Goal: Information Seeking & Learning: Learn about a topic

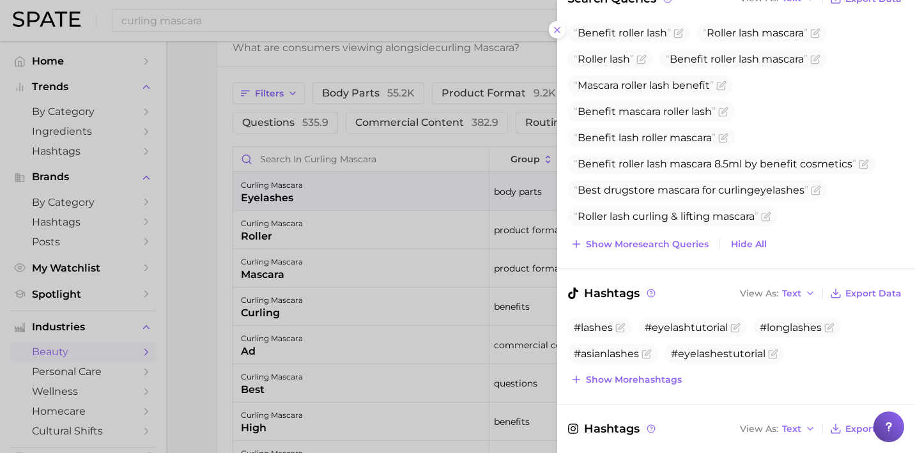
scroll to position [204, 0]
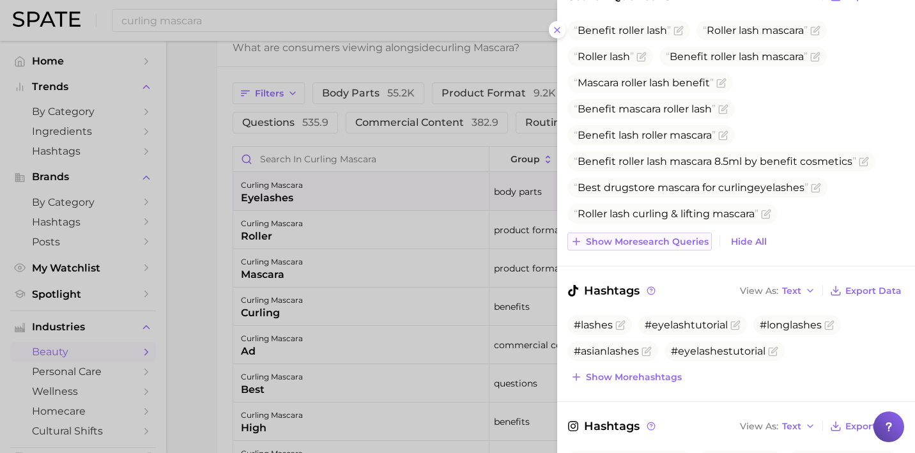
click at [611, 241] on span "Show more search queries" at bounding box center [647, 241] width 123 height 11
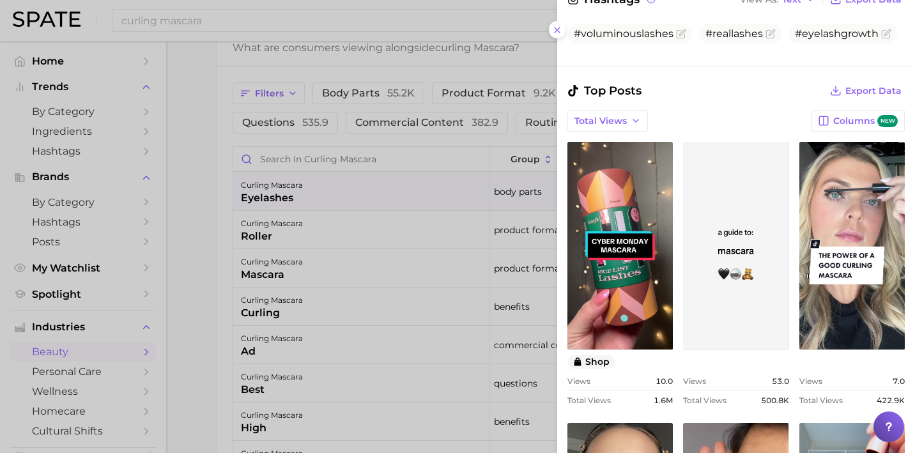
scroll to position [686, 0]
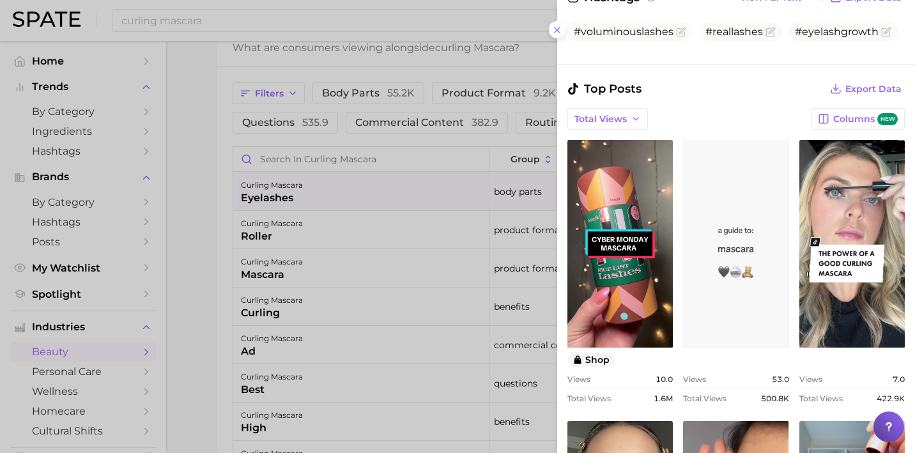
click at [757, 267] on link "view post on TikTok" at bounding box center [735, 244] width 105 height 208
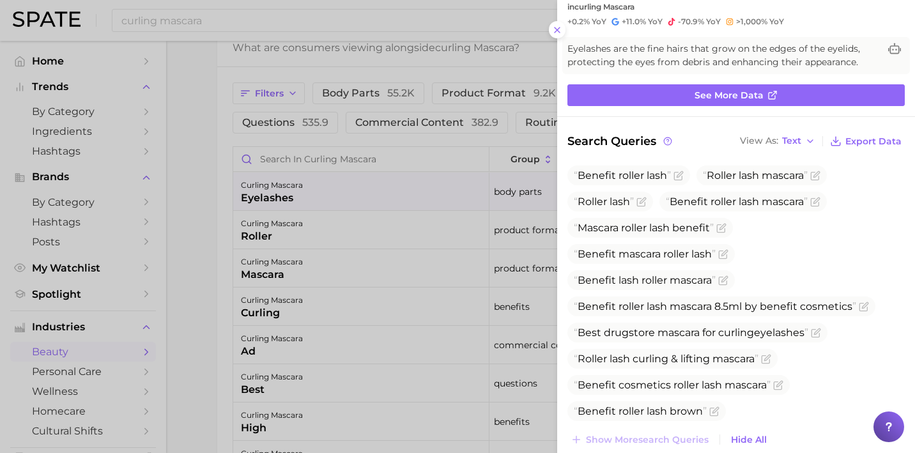
scroll to position [0, 0]
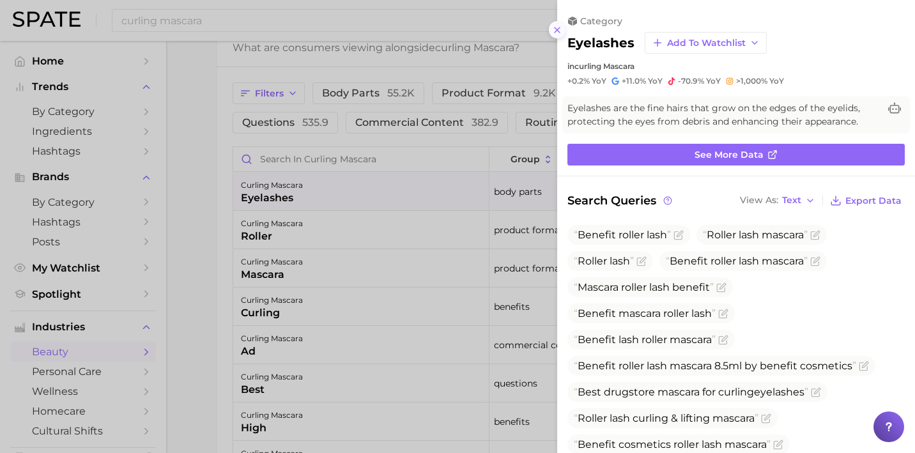
click at [558, 29] on line at bounding box center [556, 29] width 5 height 5
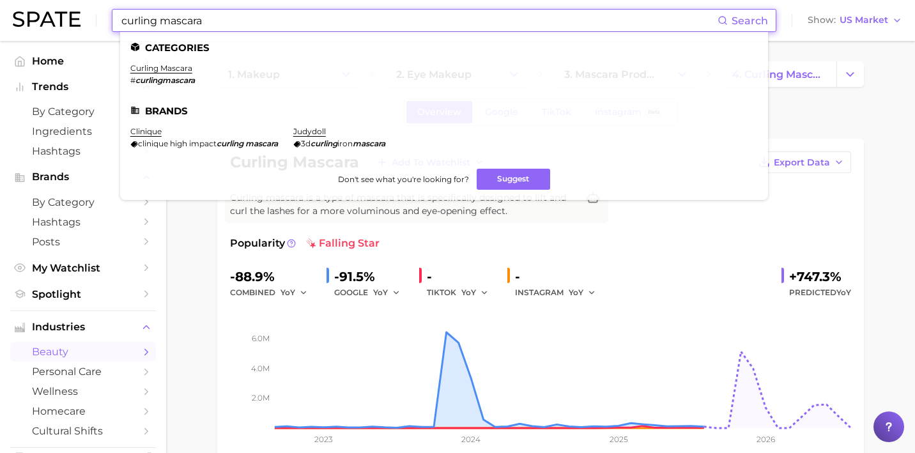
click at [298, 19] on input "curling mascara" at bounding box center [418, 21] width 597 height 22
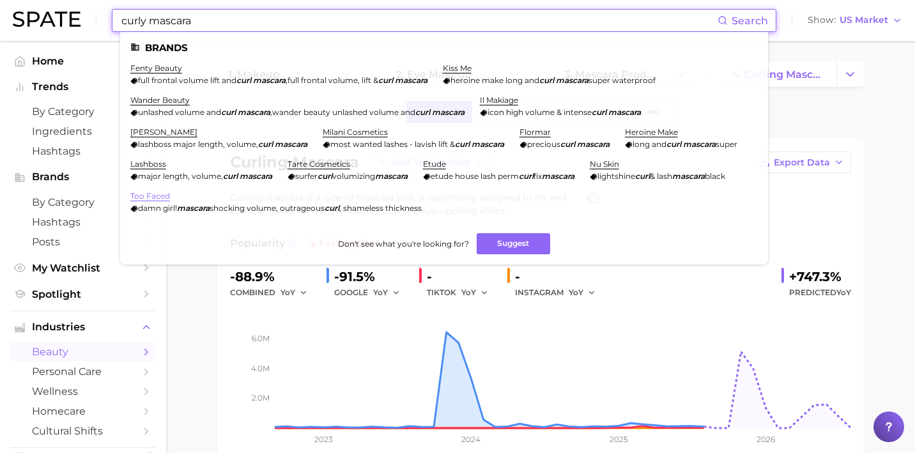
type input "curly mascara"
click at [170, 195] on link "too faced" at bounding box center [150, 196] width 40 height 10
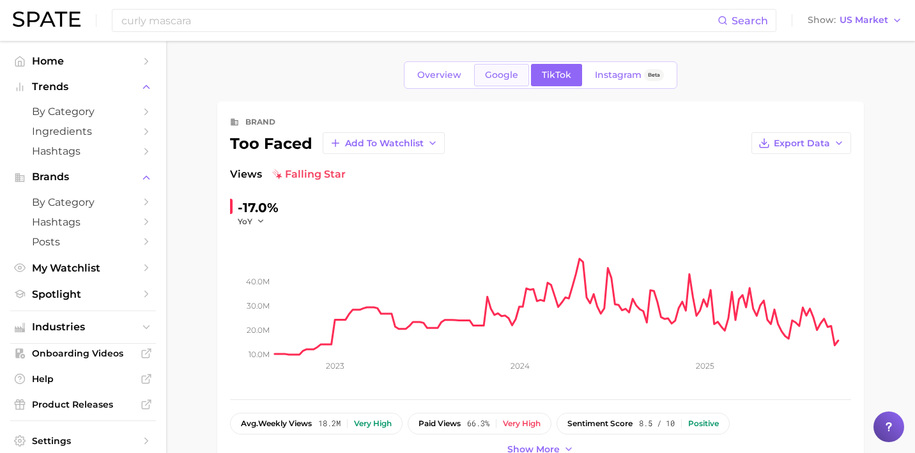
click at [508, 77] on span "Google" at bounding box center [501, 75] width 33 height 11
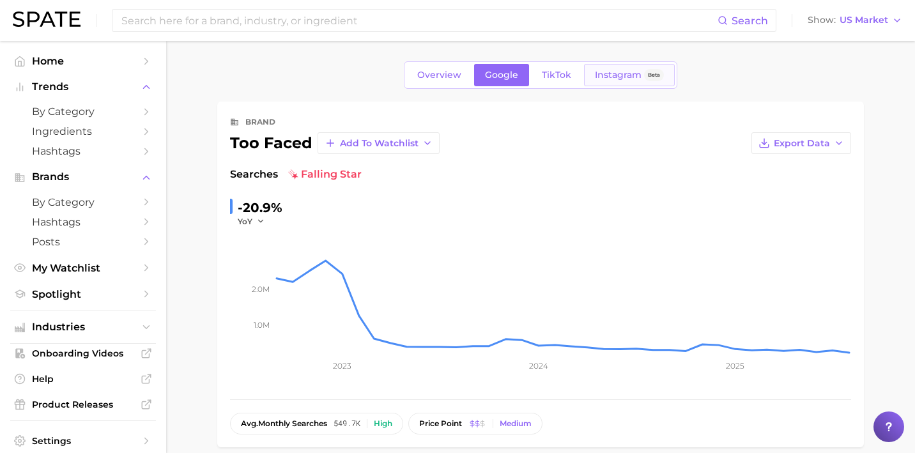
click at [619, 80] on span "Instagram" at bounding box center [618, 75] width 47 height 11
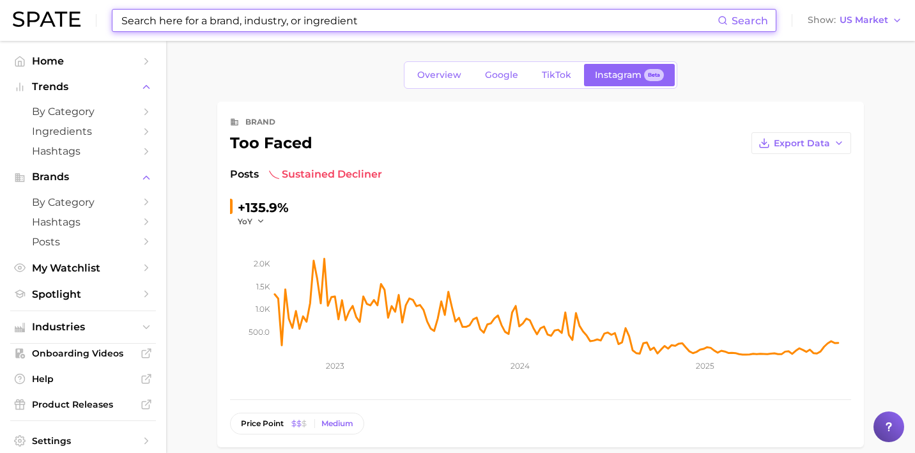
click at [301, 29] on input at bounding box center [418, 21] width 597 height 22
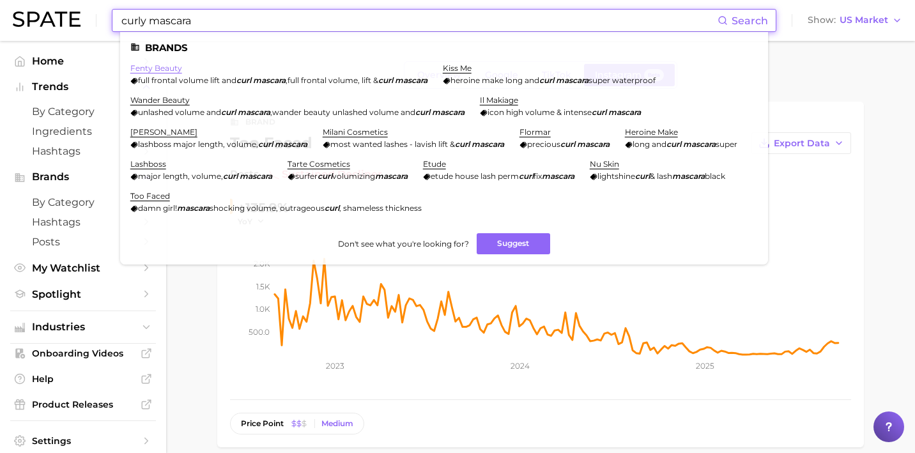
click at [170, 69] on link "fenty beauty" at bounding box center [156, 68] width 52 height 10
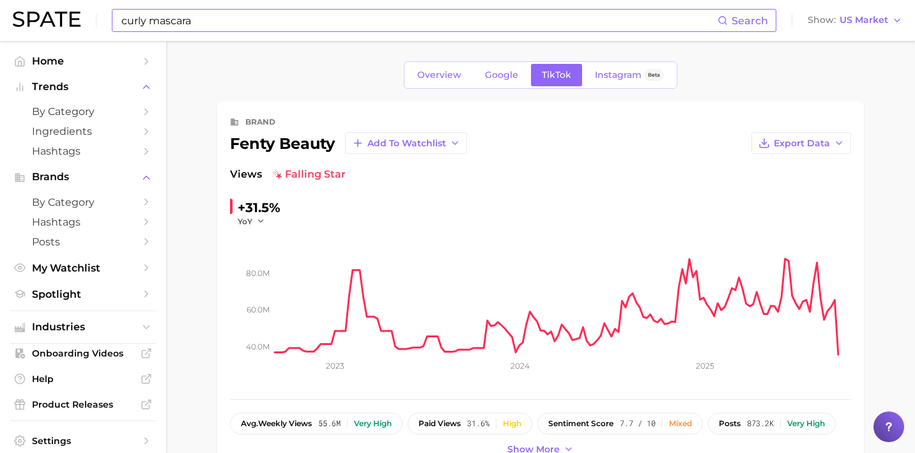
click at [324, 20] on input "curly mascara" at bounding box center [418, 21] width 597 height 22
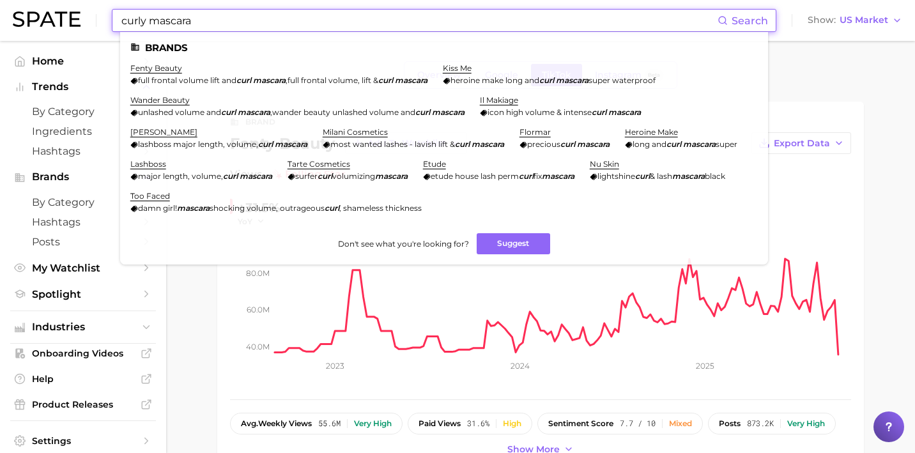
click at [324, 20] on input "curly mascara" at bounding box center [418, 21] width 597 height 22
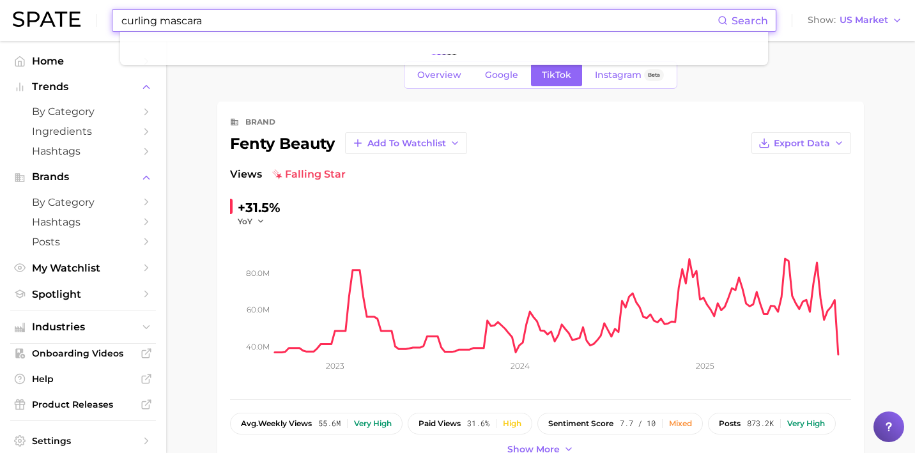
type input "curling mascara"
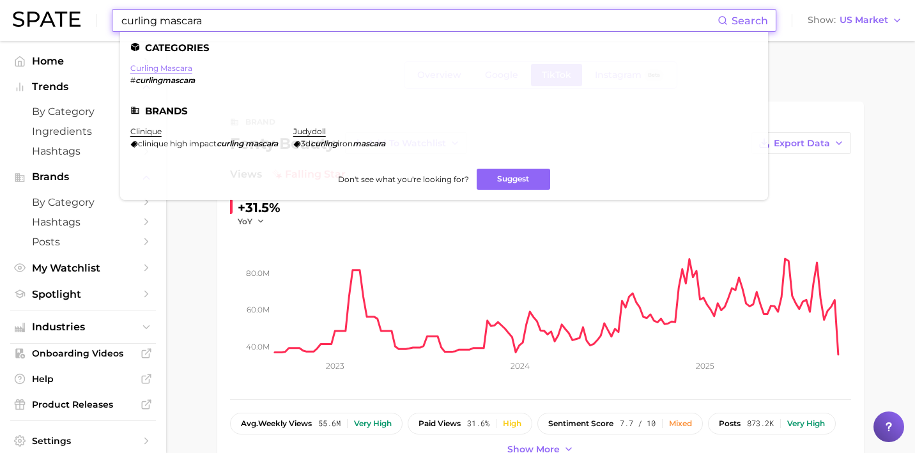
click at [161, 72] on link "curling mascara" at bounding box center [161, 68] width 62 height 10
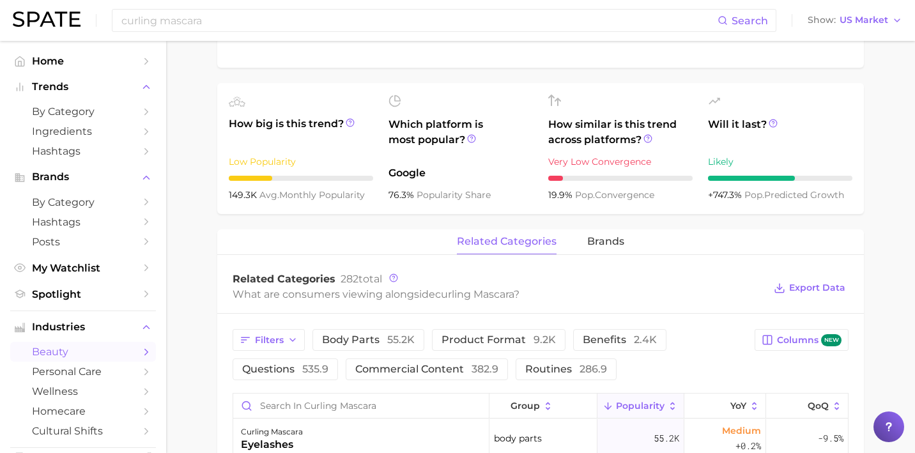
scroll to position [379, 0]
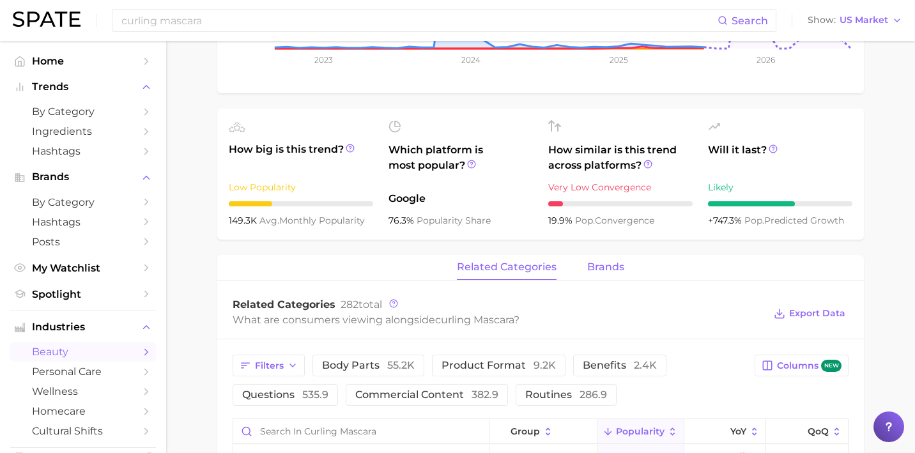
click at [614, 266] on span "brands" at bounding box center [605, 266] width 37 height 11
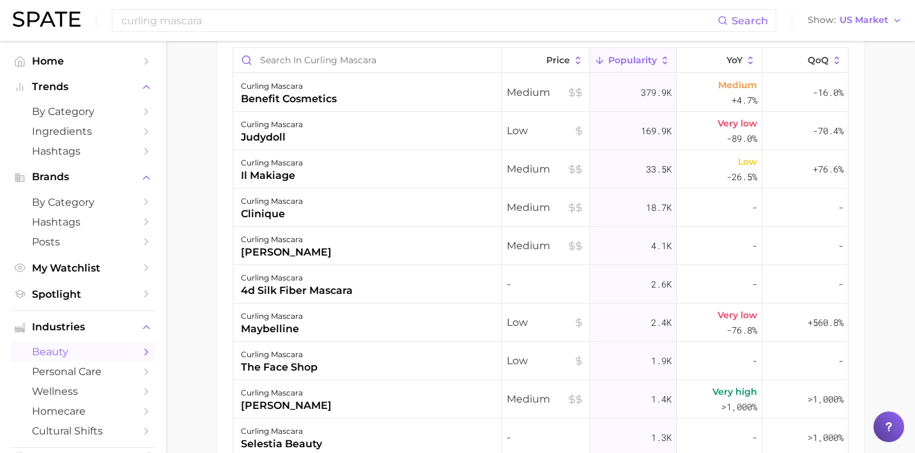
scroll to position [725, 0]
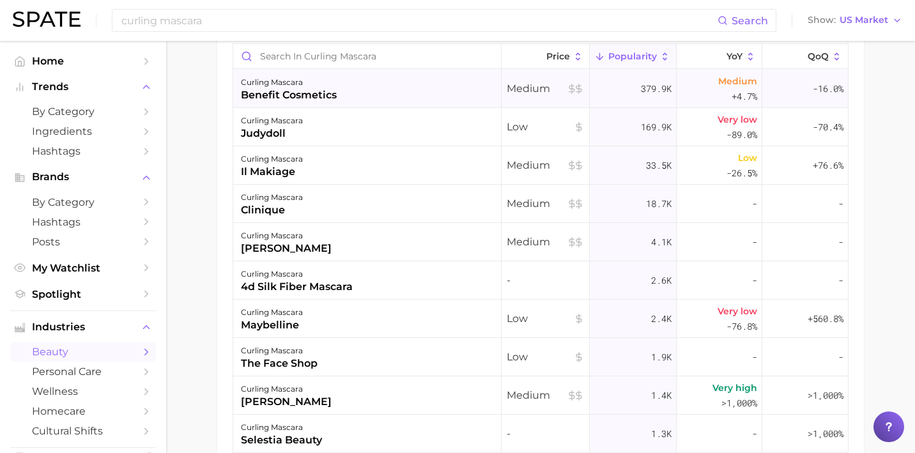
click at [409, 90] on div "curling mascara benefit cosmetics" at bounding box center [367, 89] width 268 height 38
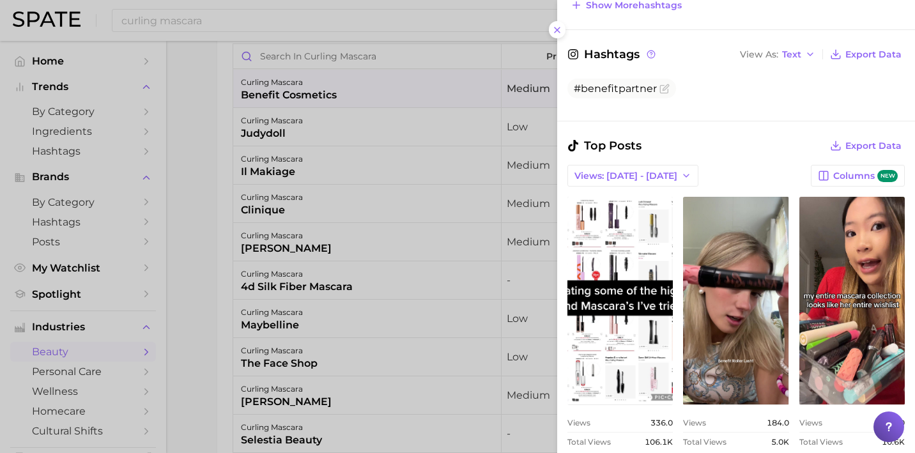
scroll to position [391, 0]
click at [639, 171] on span "Views: [DATE] - [DATE]" at bounding box center [625, 175] width 103 height 11
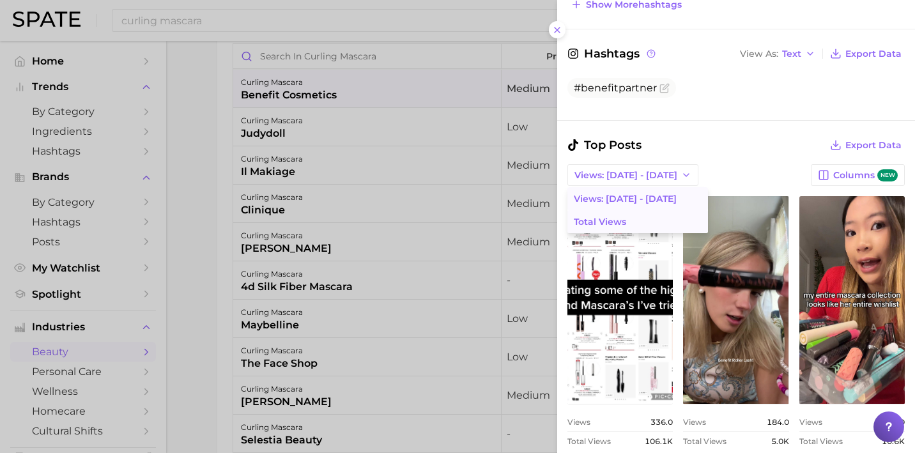
click at [647, 222] on button "Total Views" at bounding box center [637, 221] width 140 height 23
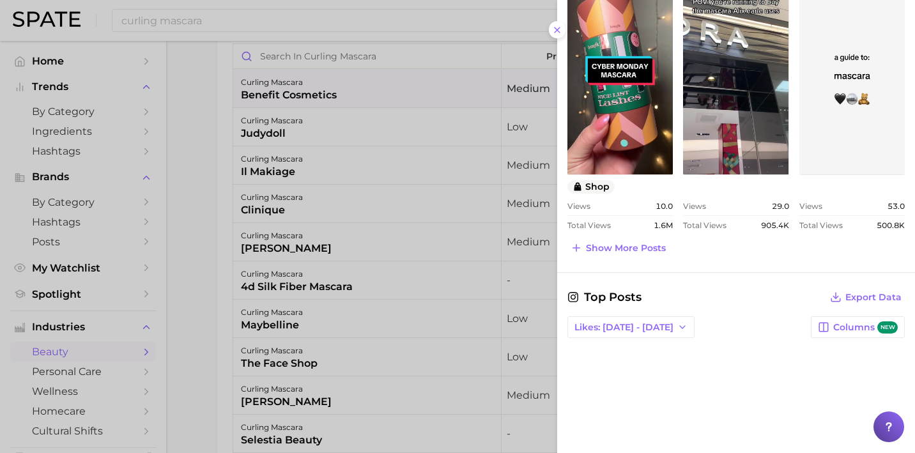
scroll to position [614, 0]
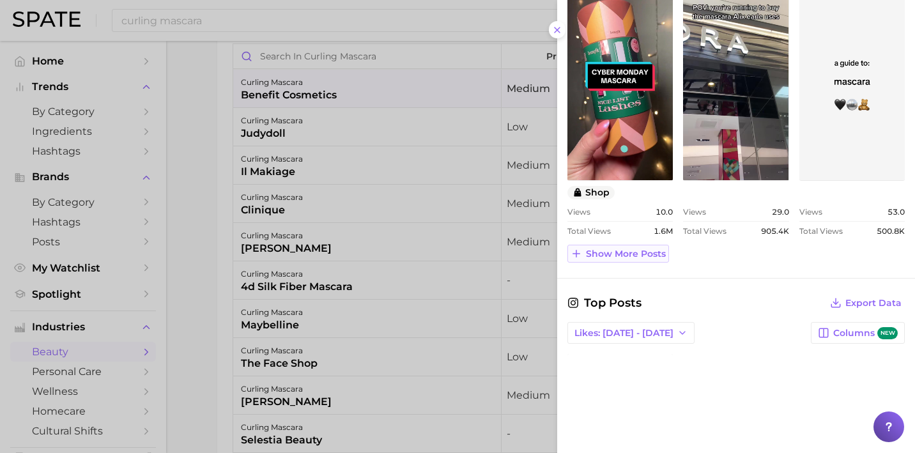
click at [630, 245] on button "Show more posts" at bounding box center [618, 254] width 102 height 18
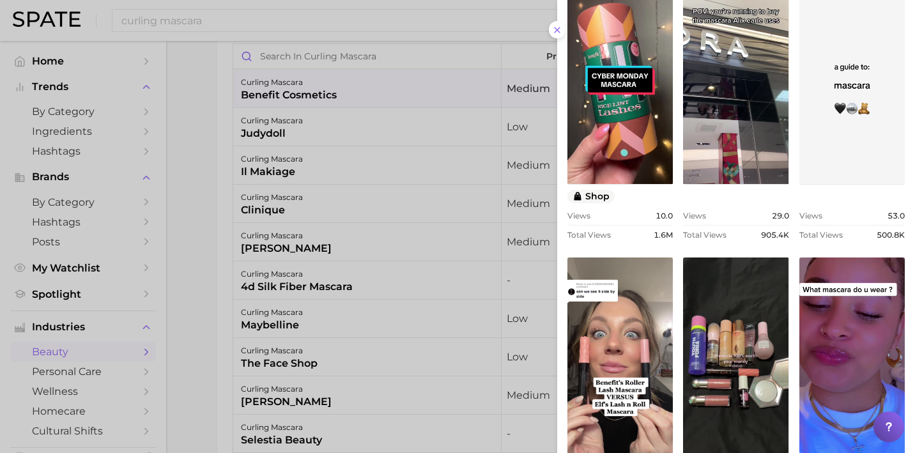
scroll to position [609, 0]
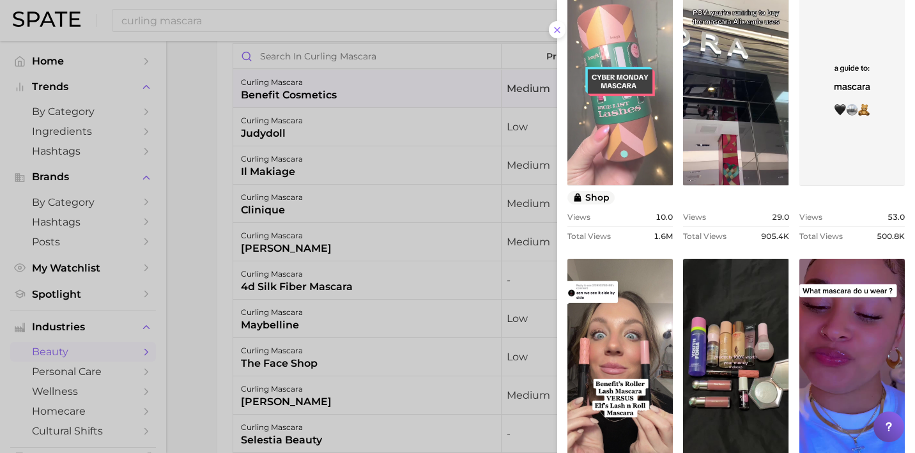
click at [619, 97] on link "view post on TikTok" at bounding box center [619, 82] width 105 height 208
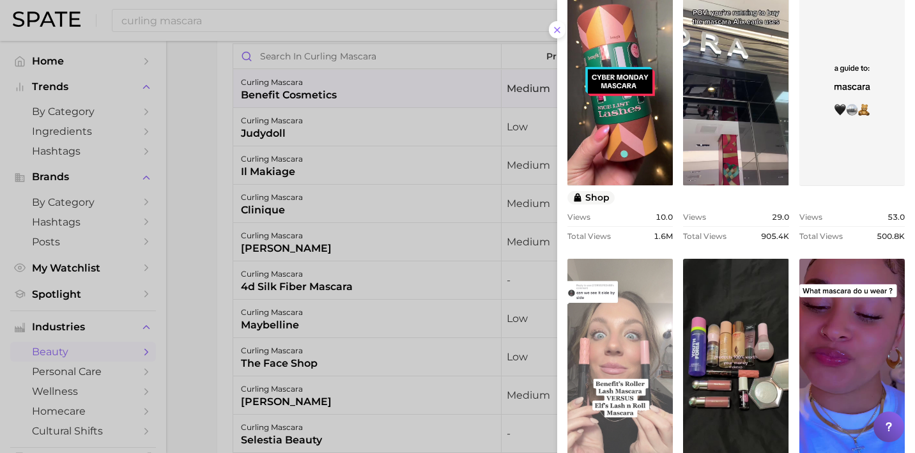
click at [628, 362] on link "view post on TikTok" at bounding box center [619, 363] width 105 height 208
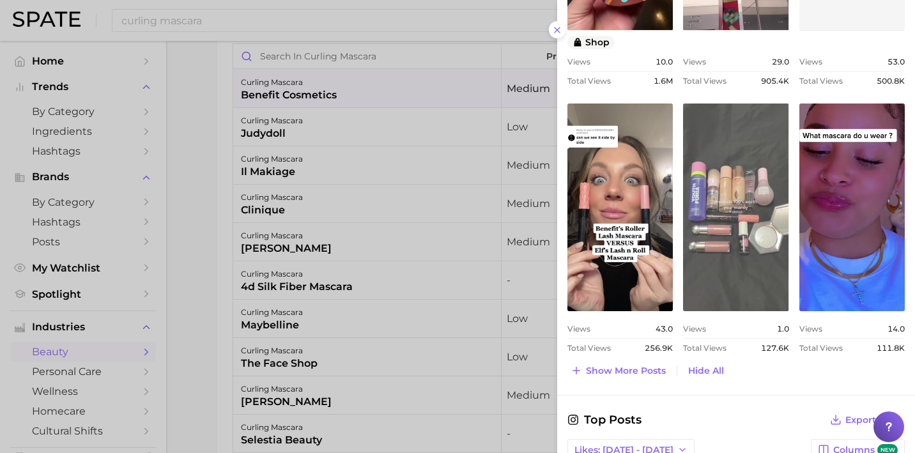
scroll to position [839, 0]
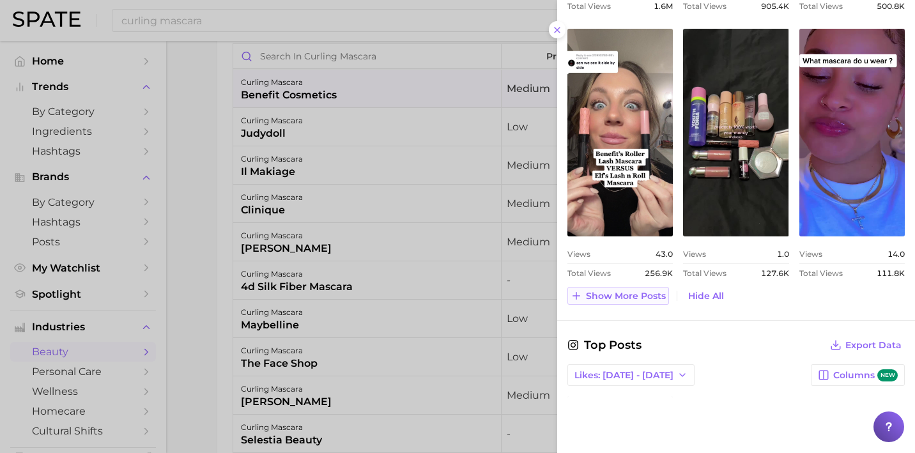
click at [621, 301] on button "Show more posts" at bounding box center [618, 296] width 102 height 18
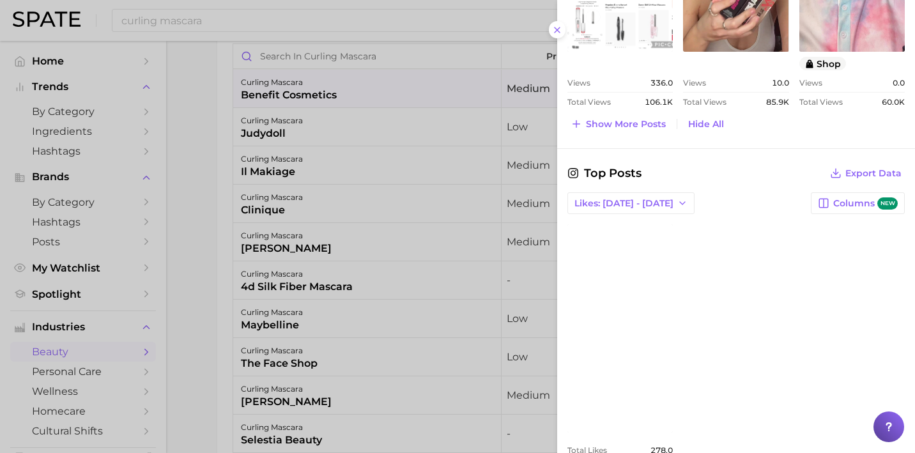
scroll to position [1317, 0]
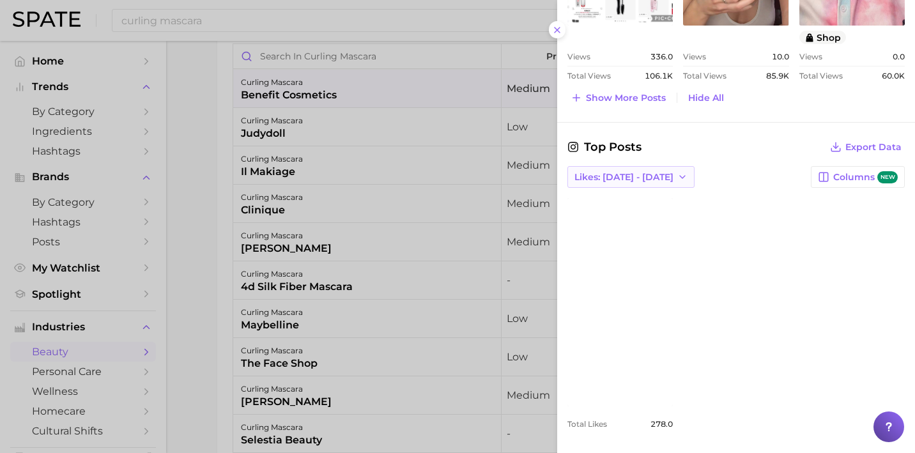
click at [634, 172] on span "Likes: [DATE] - [DATE]" at bounding box center [623, 177] width 99 height 11
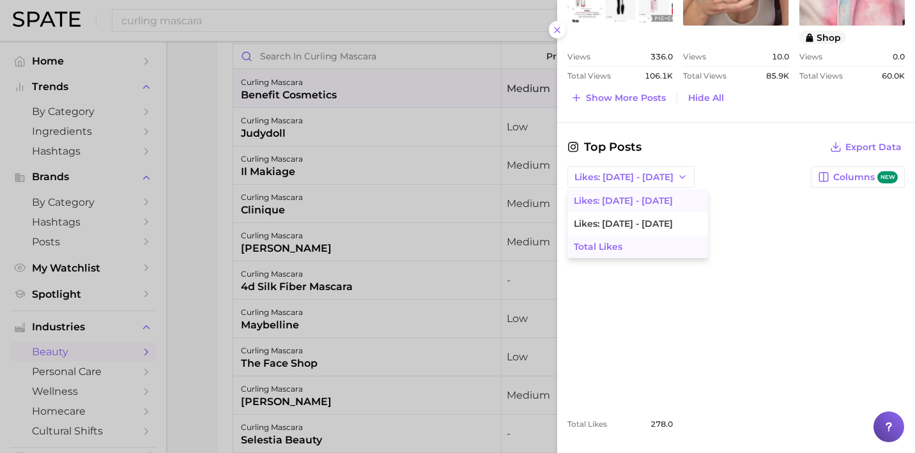
click at [630, 249] on button "Total Likes" at bounding box center [637, 246] width 140 height 23
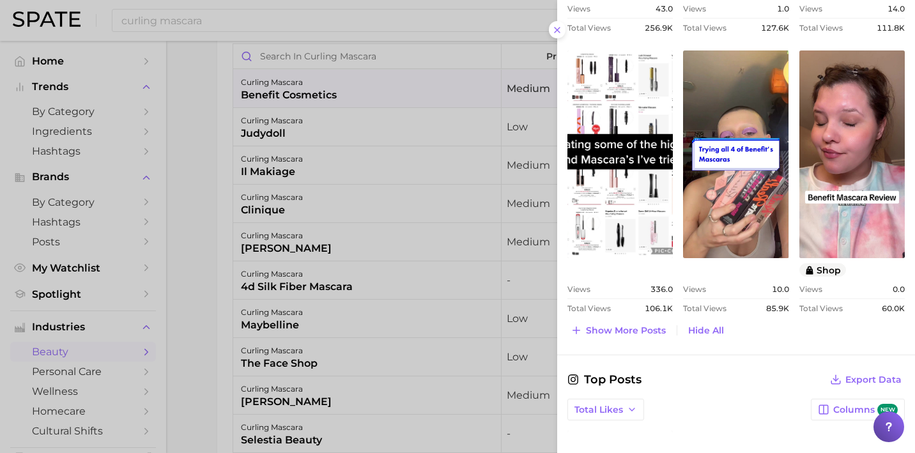
scroll to position [1091, 0]
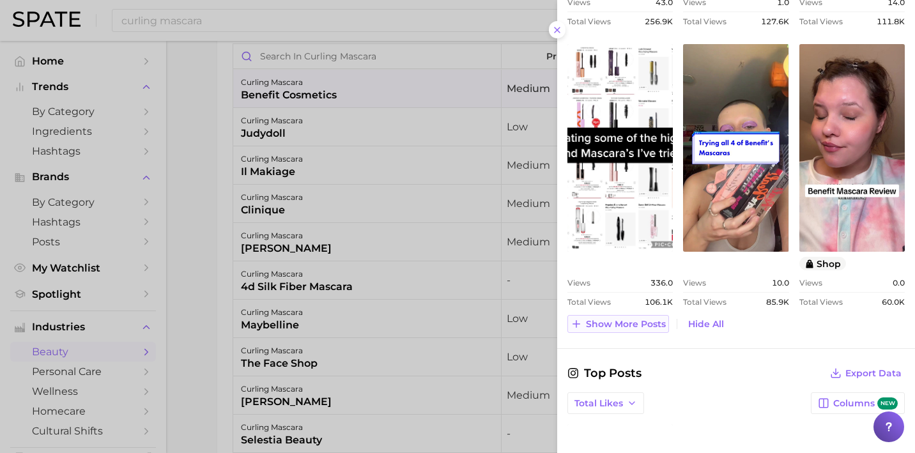
click at [604, 328] on span "Show more posts" at bounding box center [626, 324] width 80 height 11
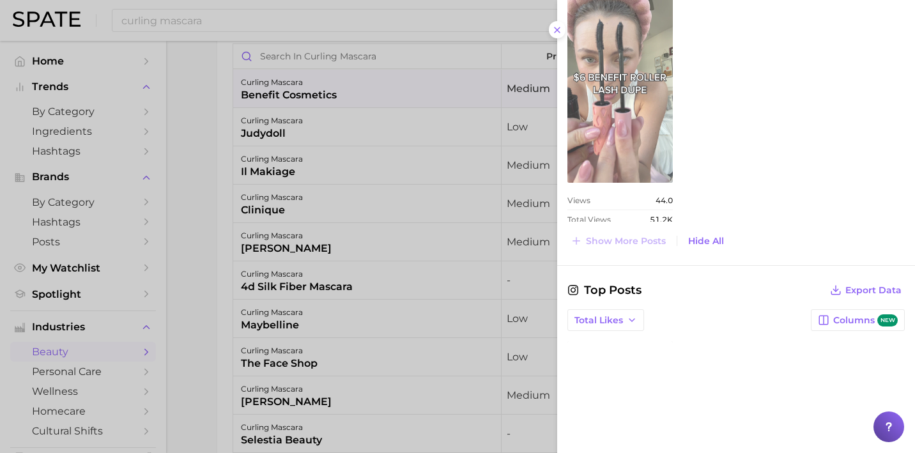
scroll to position [1583, 0]
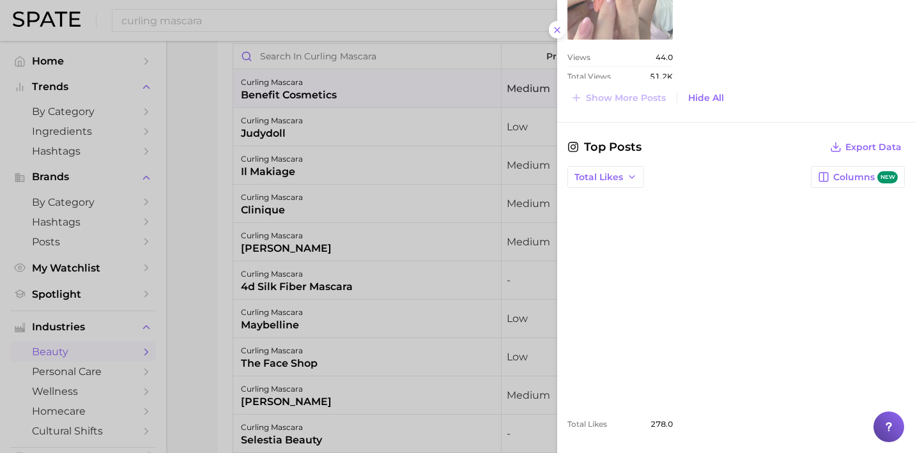
click at [556, 28] on icon at bounding box center [557, 30] width 10 height 10
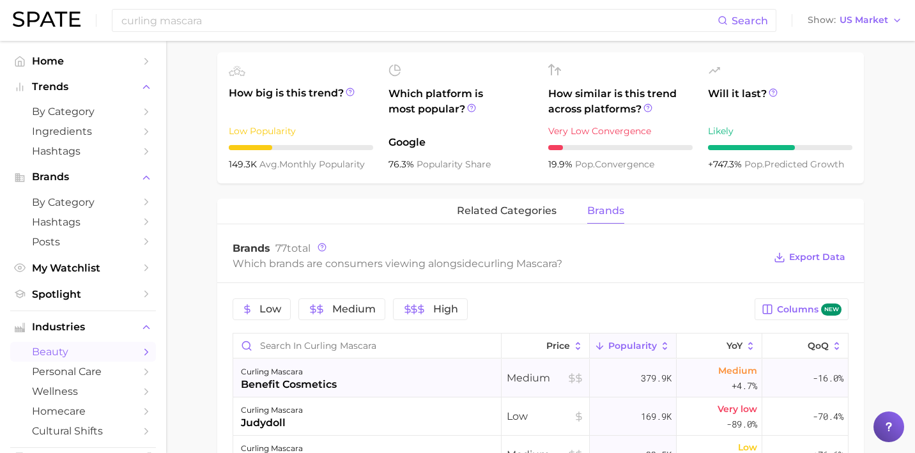
scroll to position [0, 0]
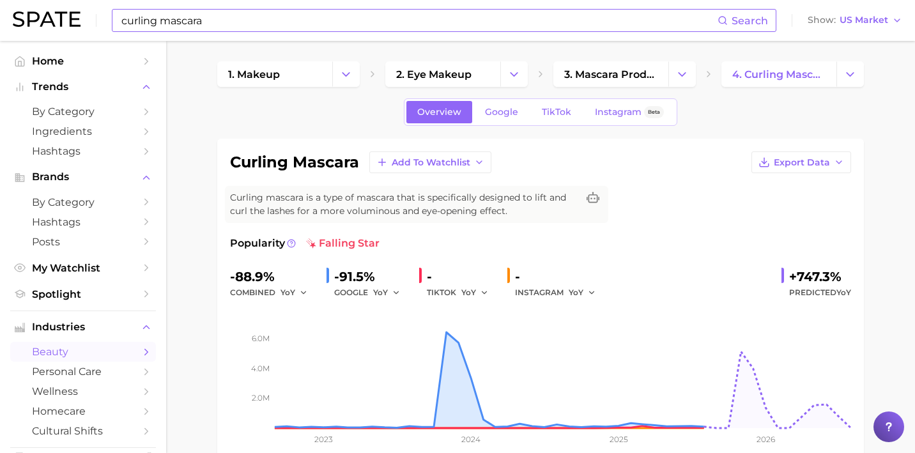
click at [315, 26] on input "curling mascara" at bounding box center [418, 21] width 597 height 22
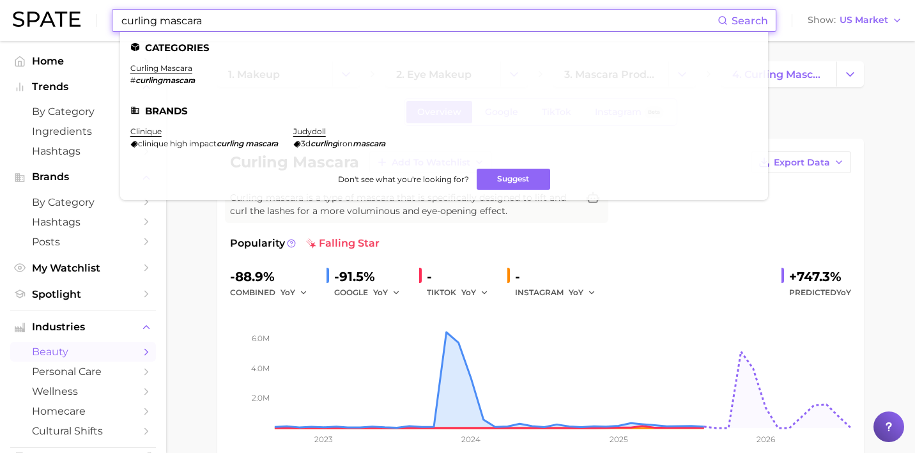
click at [315, 26] on input "curling mascara" at bounding box center [418, 21] width 597 height 22
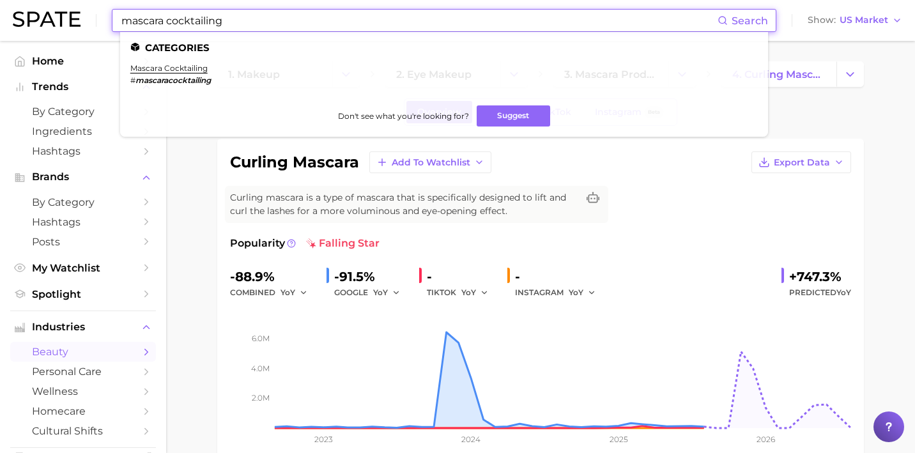
type input "mascara cocktailing"
click at [156, 73] on li "mascara cocktailing # mascaracocktailing" at bounding box center [170, 74] width 80 height 22
click at [153, 69] on link "mascara cocktailing" at bounding box center [168, 68] width 77 height 10
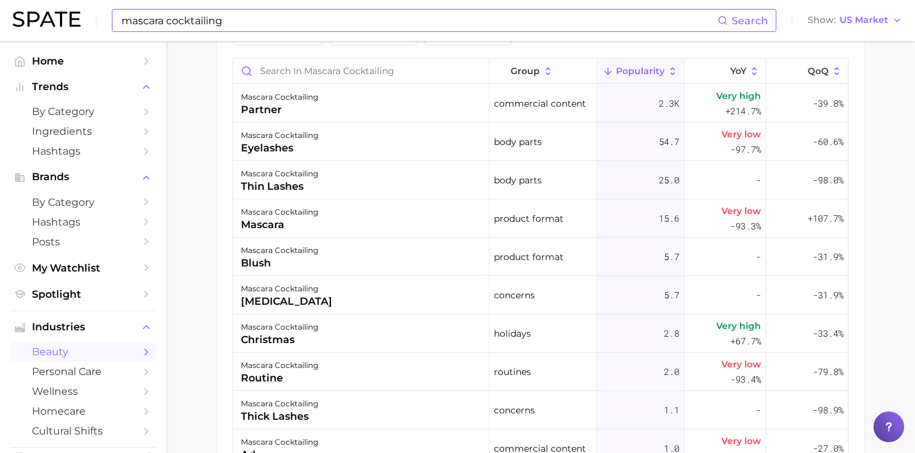
scroll to position [734, 0]
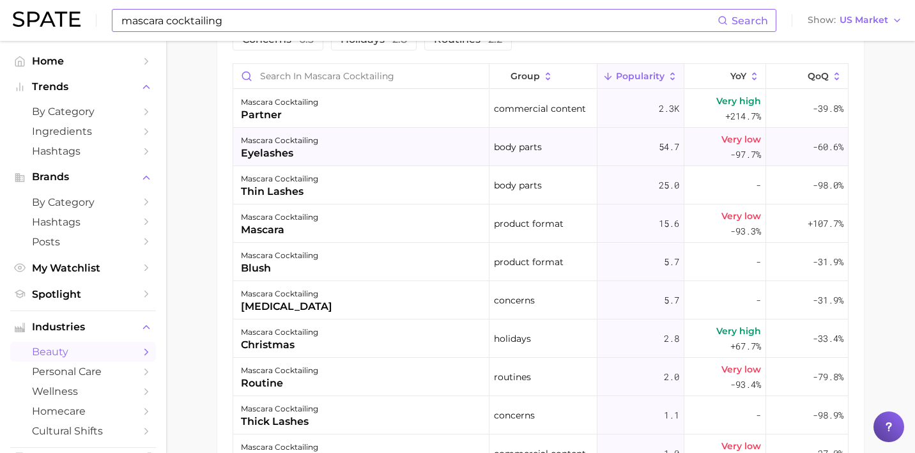
click at [367, 143] on div "mascara cocktailing eyelashes" at bounding box center [361, 147] width 256 height 38
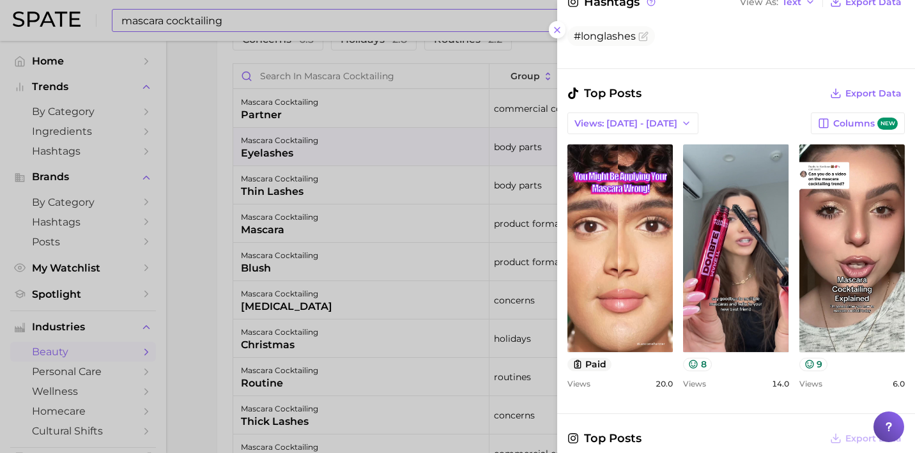
scroll to position [361, 0]
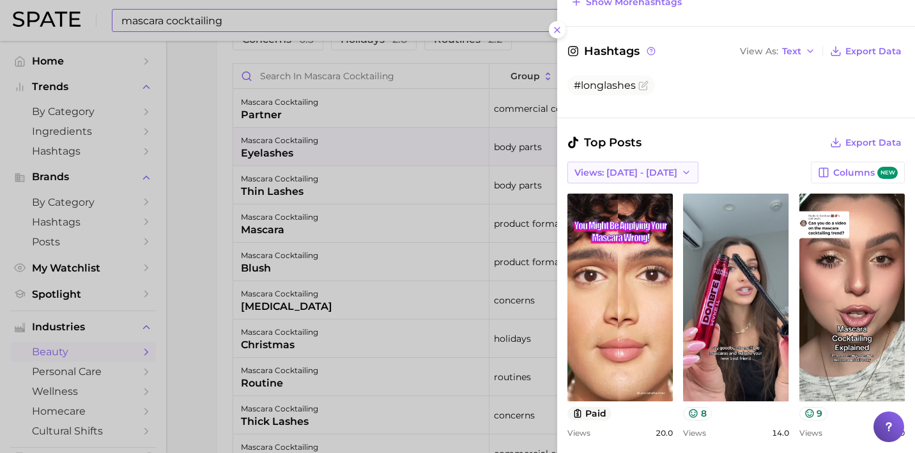
click at [628, 163] on button "Views: [DATE] - [DATE]" at bounding box center [632, 173] width 131 height 22
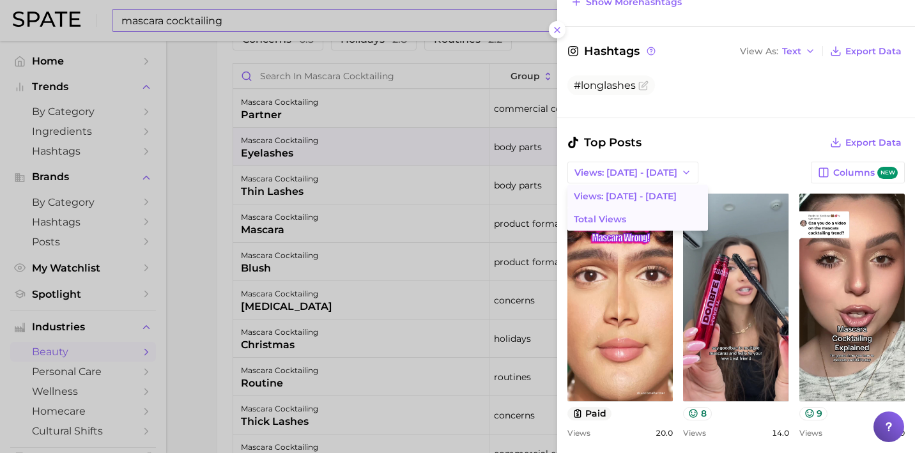
click at [627, 216] on button "Total Views" at bounding box center [637, 219] width 140 height 23
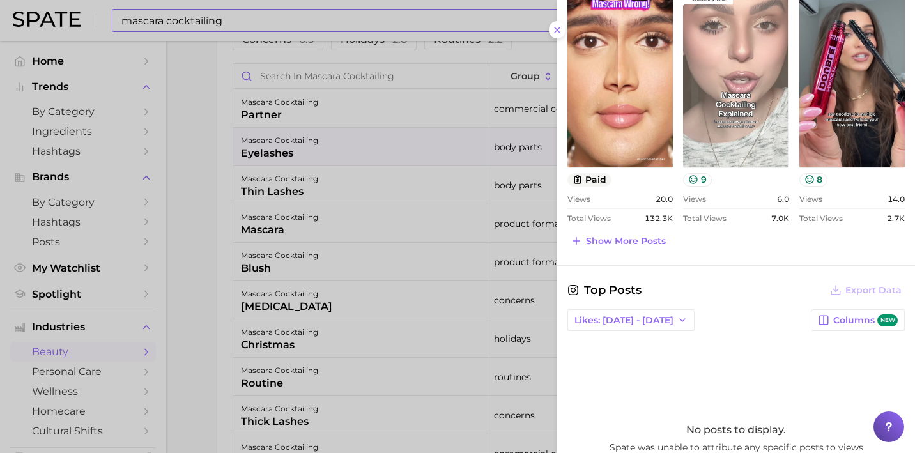
scroll to position [630, 0]
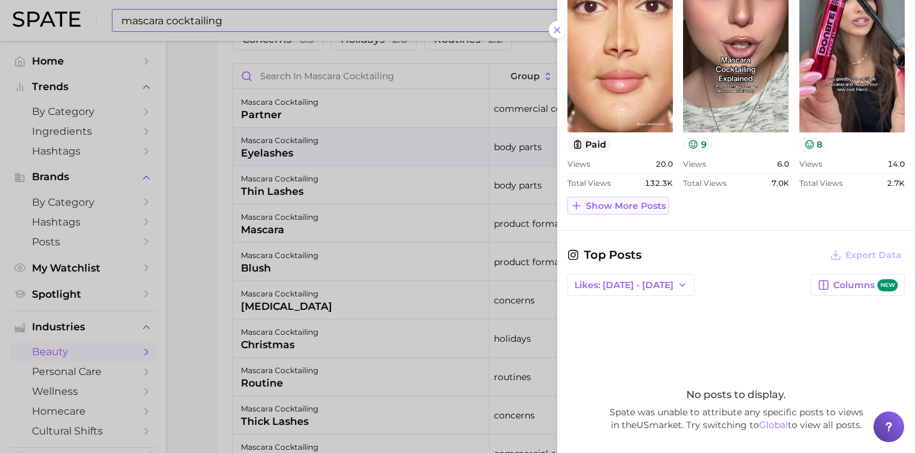
click at [639, 209] on span "Show more posts" at bounding box center [626, 206] width 80 height 11
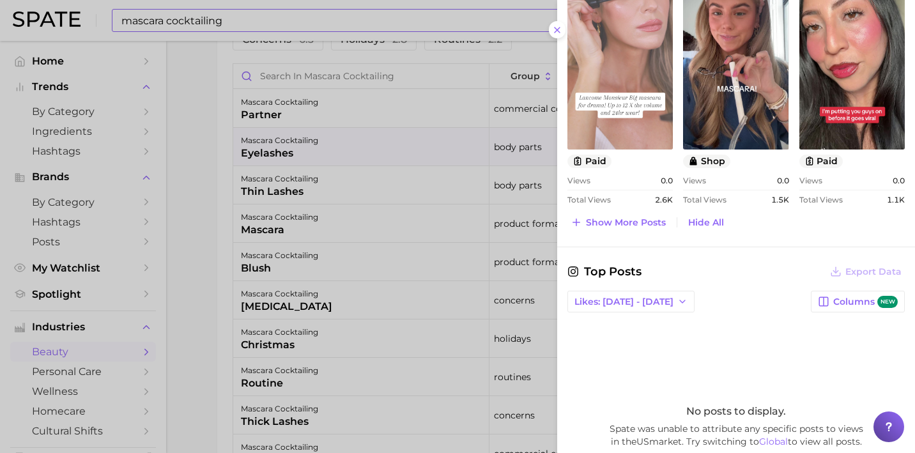
scroll to position [910, 0]
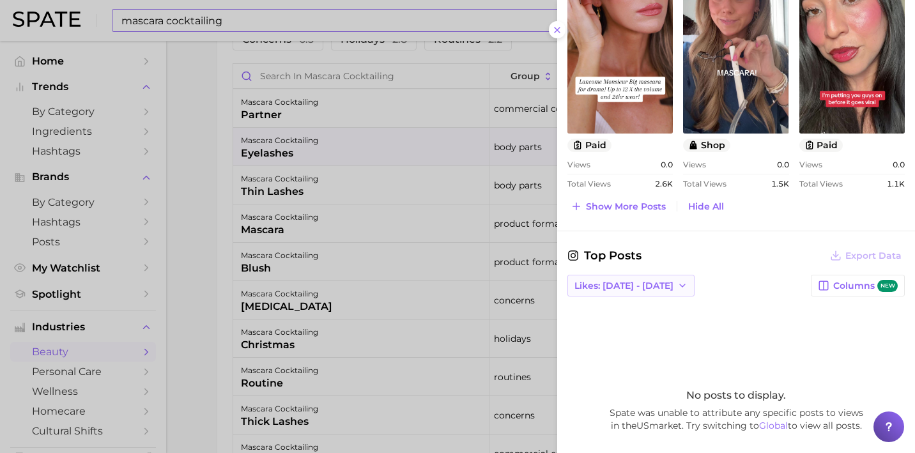
click at [615, 286] on span "Likes: [DATE] - [DATE]" at bounding box center [623, 285] width 99 height 11
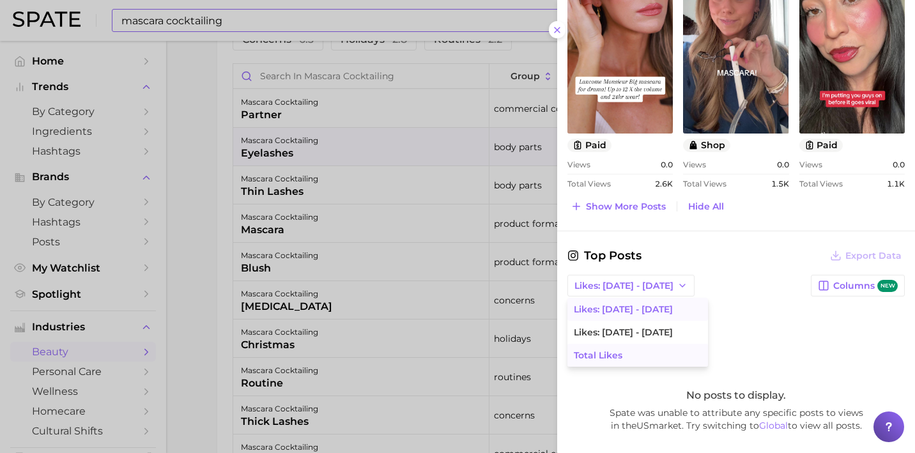
click at [627, 347] on button "Total Likes" at bounding box center [637, 355] width 140 height 23
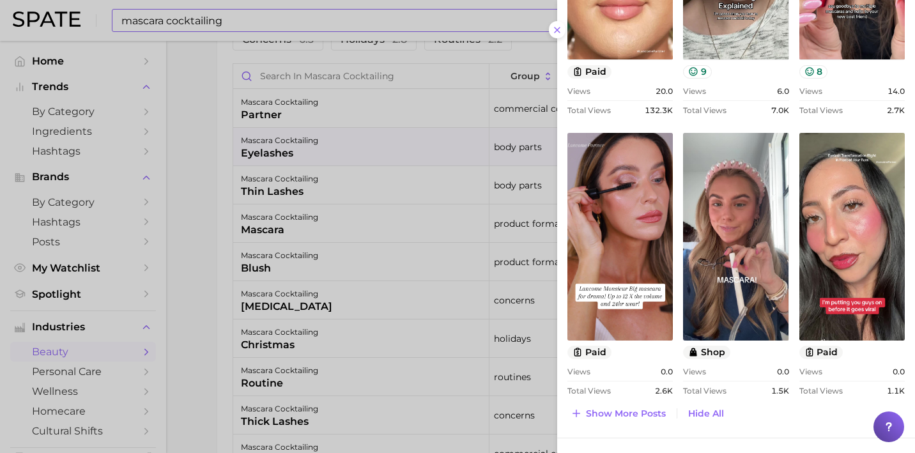
scroll to position [738, 0]
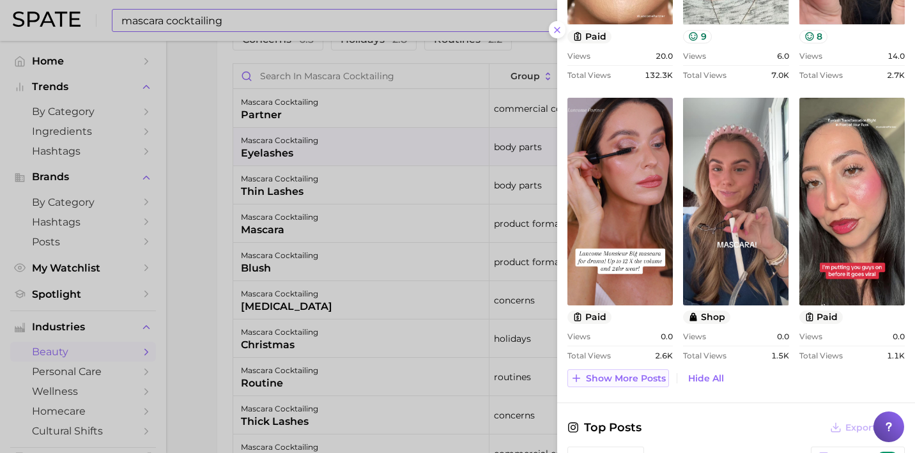
click at [626, 374] on span "Show more posts" at bounding box center [626, 378] width 80 height 11
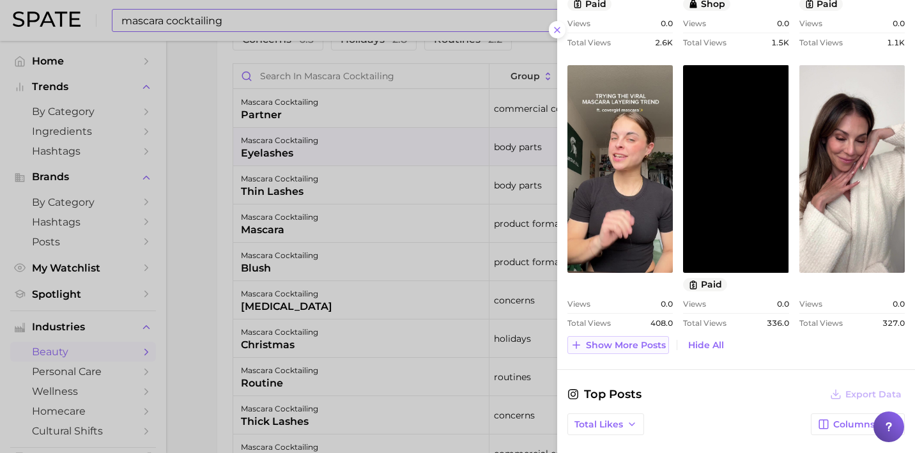
scroll to position [1052, 0]
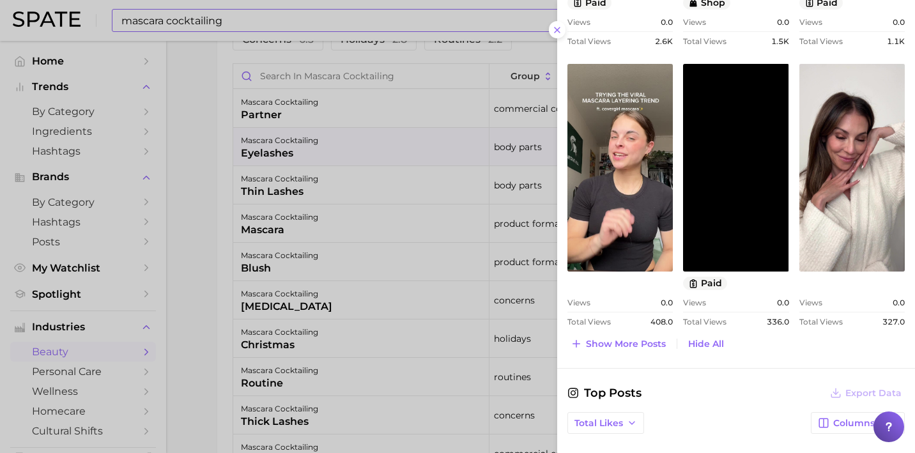
click at [422, 194] on div at bounding box center [457, 226] width 915 height 453
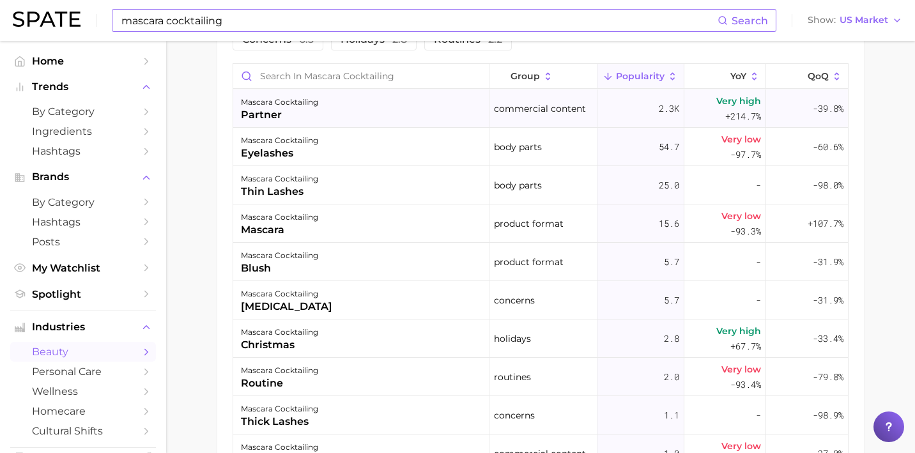
click at [369, 113] on div "mascara cocktailing partner" at bounding box center [361, 108] width 256 height 38
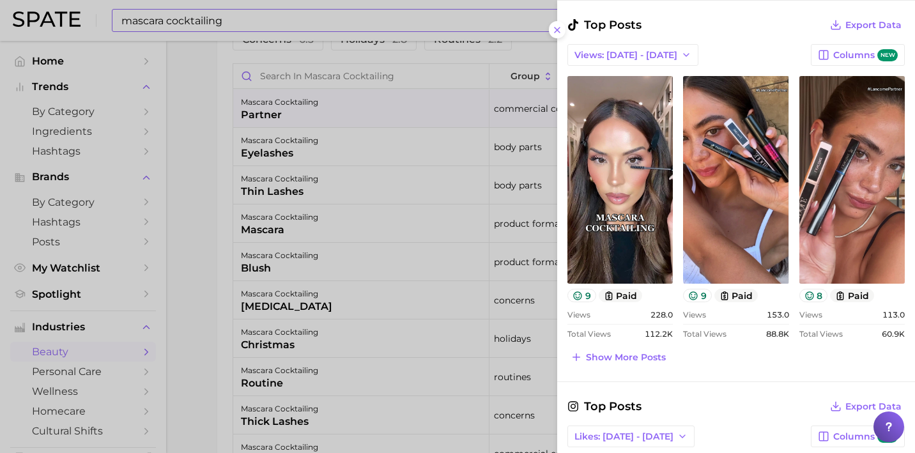
scroll to position [505, 0]
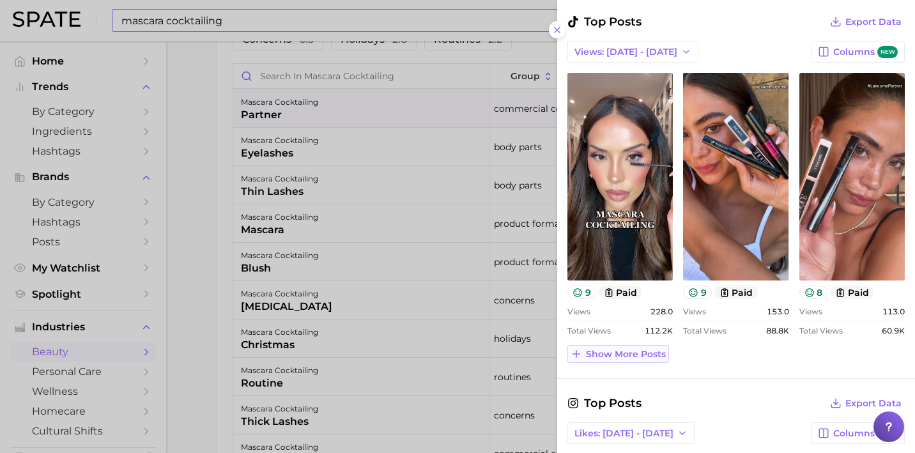
click at [652, 350] on span "Show more posts" at bounding box center [626, 354] width 80 height 11
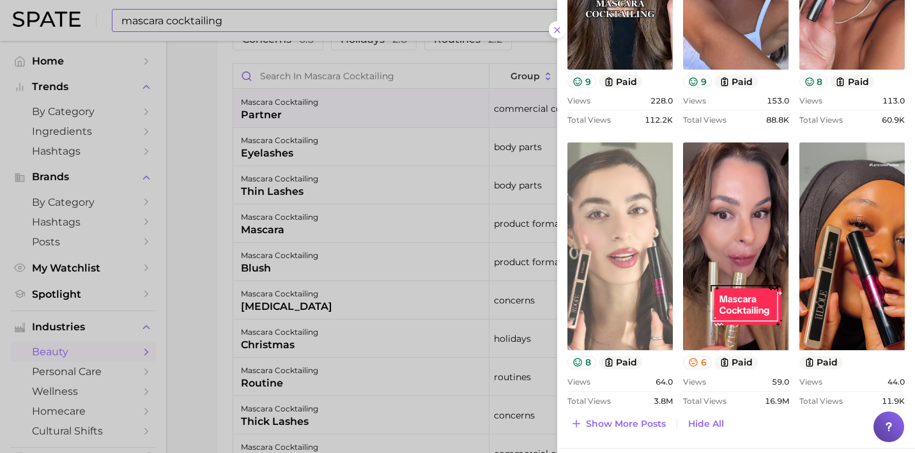
scroll to position [718, 0]
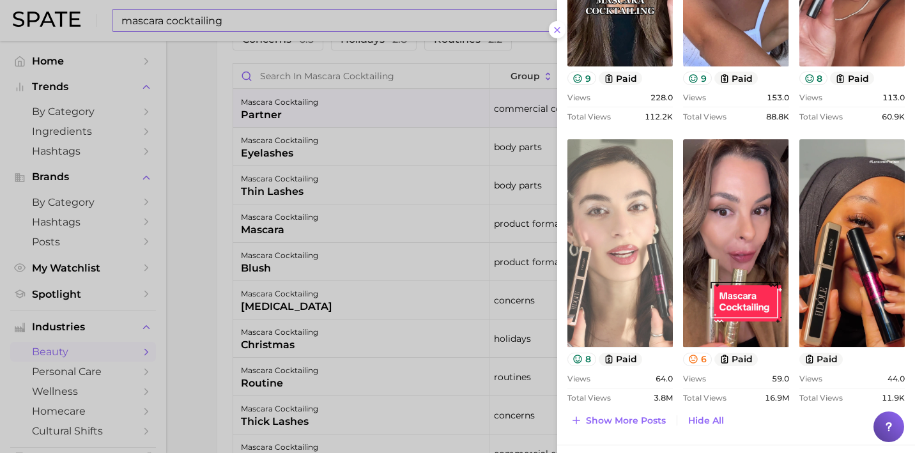
click at [618, 284] on link "view post on TikTok" at bounding box center [619, 243] width 105 height 208
